Goal: Go to known website: Go to known website

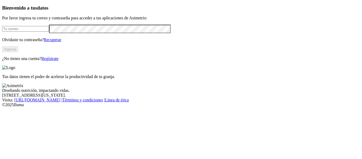
type input "[PERSON_NAME][EMAIL_ADDRESS][DOMAIN_NAME]"
click at [18, 52] on button "Ingresa" at bounding box center [10, 49] width 16 height 6
